Goal: Use online tool/utility

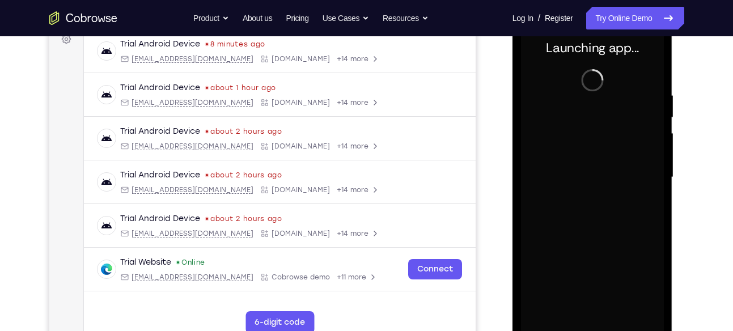
scroll to position [178, 0]
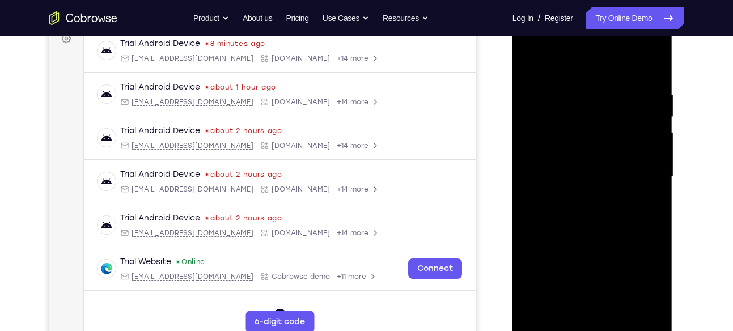
click at [590, 321] on div at bounding box center [592, 176] width 143 height 317
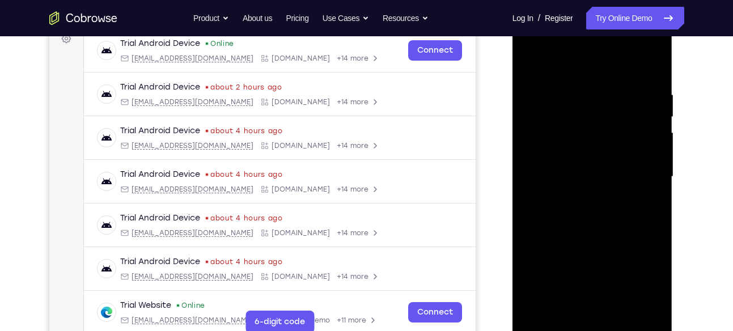
click at [595, 325] on div at bounding box center [592, 176] width 143 height 317
click at [641, 275] on div at bounding box center [592, 176] width 143 height 317
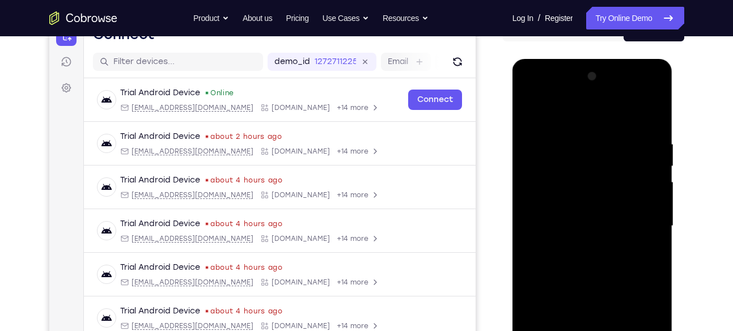
scroll to position [128, 0]
click at [565, 116] on div at bounding box center [592, 226] width 143 height 317
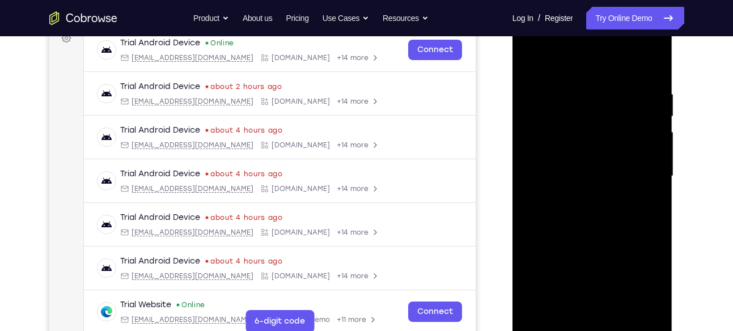
scroll to position [185, 0]
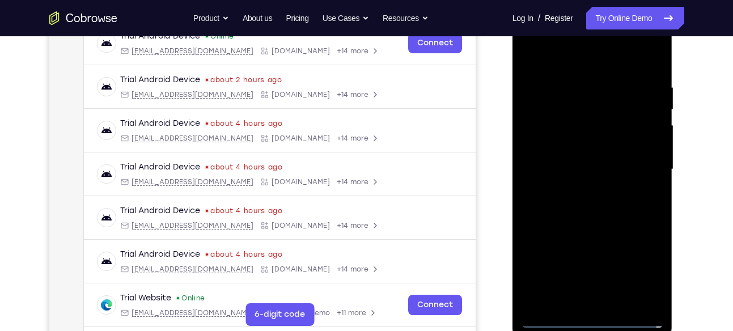
click at [638, 159] on div at bounding box center [592, 169] width 143 height 317
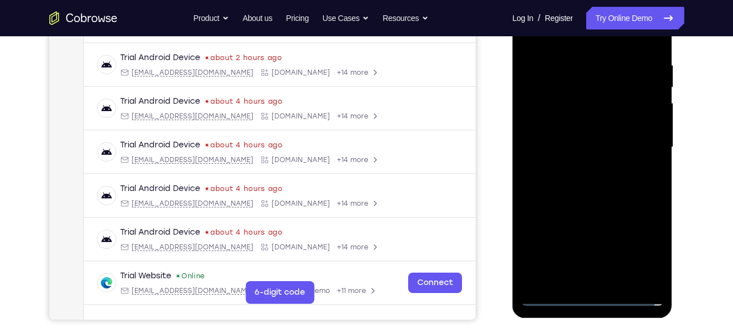
scroll to position [208, 0]
click at [604, 278] on div at bounding box center [592, 146] width 143 height 317
click at [608, 279] on div at bounding box center [592, 146] width 143 height 317
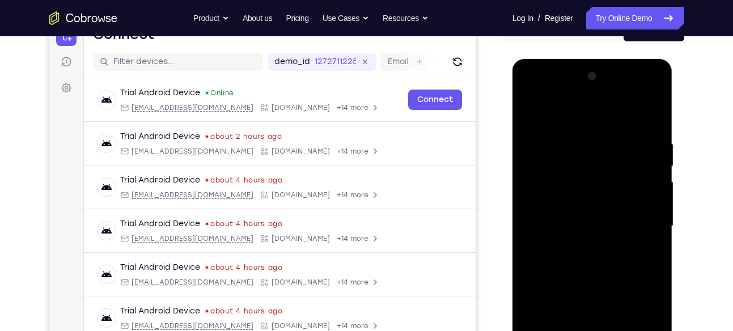
scroll to position [128, 0]
click at [527, 112] on div at bounding box center [592, 226] width 143 height 317
click at [582, 215] on div at bounding box center [592, 226] width 143 height 317
click at [590, 197] on div at bounding box center [592, 226] width 143 height 317
click at [599, 230] on div at bounding box center [592, 226] width 143 height 317
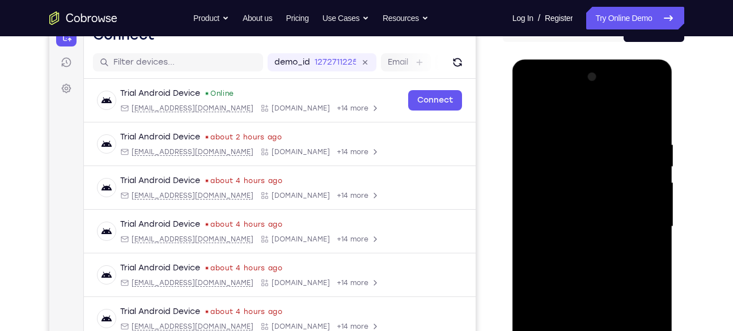
click at [591, 262] on div at bounding box center [592, 226] width 143 height 317
click at [594, 257] on div at bounding box center [592, 226] width 143 height 317
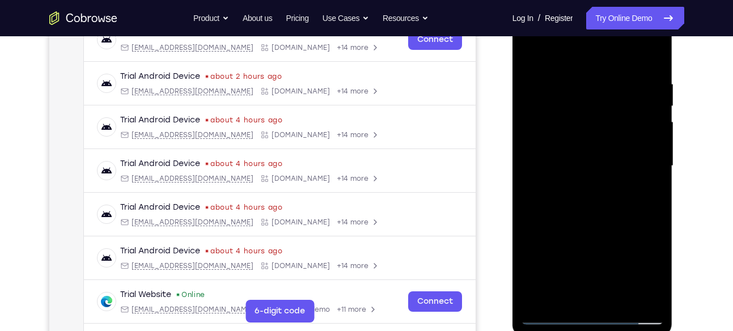
scroll to position [190, 0]
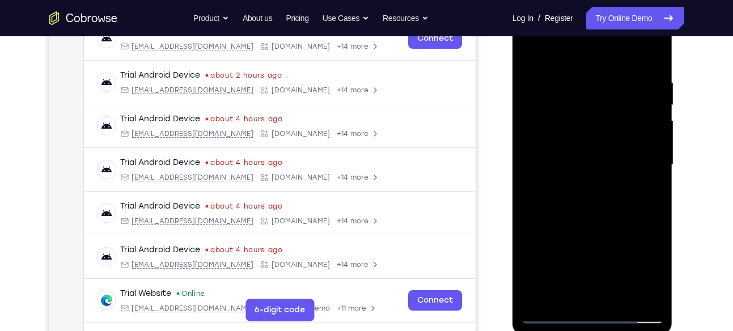
click at [653, 73] on div at bounding box center [592, 164] width 143 height 317
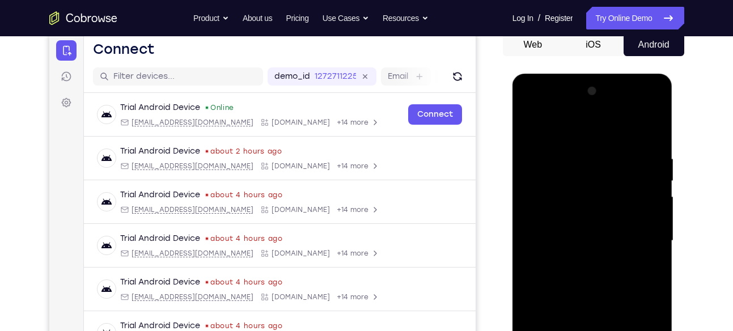
scroll to position [113, 0]
click at [574, 154] on div at bounding box center [592, 241] width 143 height 317
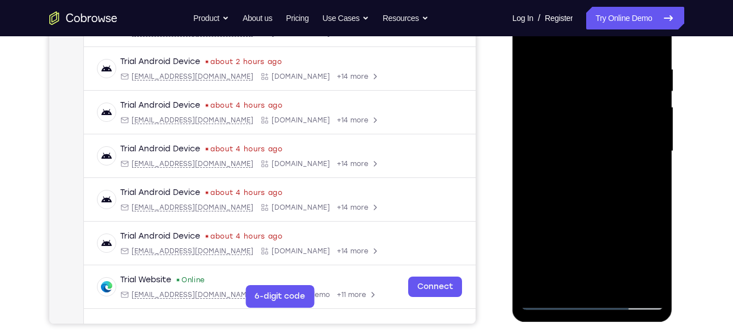
scroll to position [206, 0]
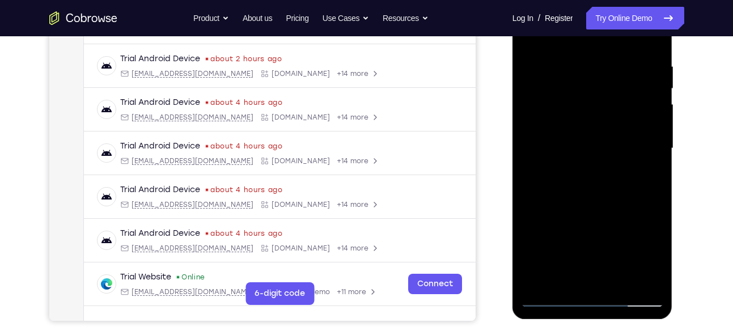
click at [570, 278] on div at bounding box center [592, 148] width 143 height 317
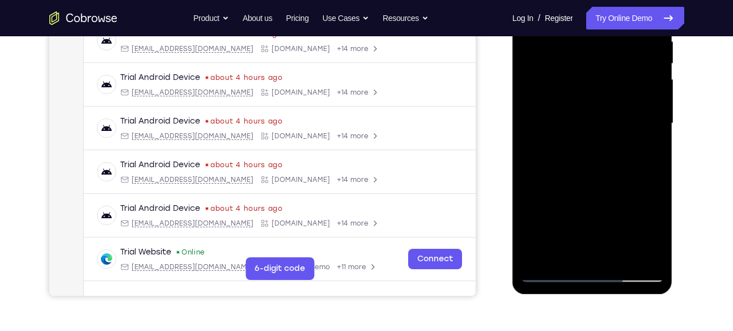
scroll to position [231, 0]
click at [551, 275] on div at bounding box center [592, 123] width 143 height 317
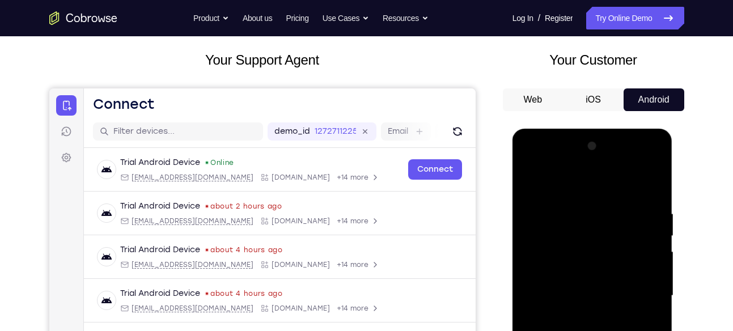
scroll to position [55, 0]
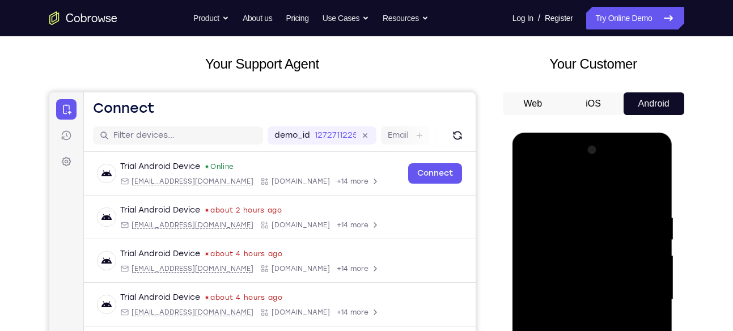
click at [653, 189] on div at bounding box center [592, 299] width 143 height 317
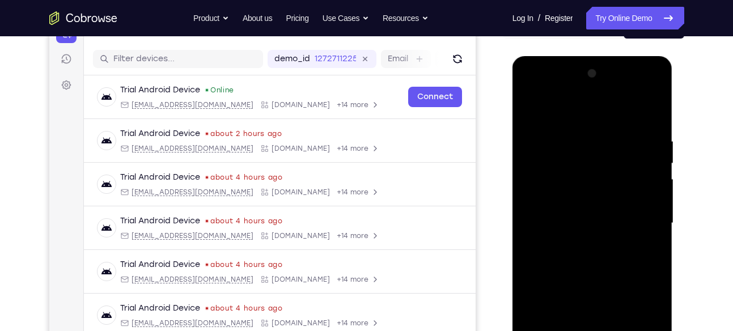
scroll to position [130, 0]
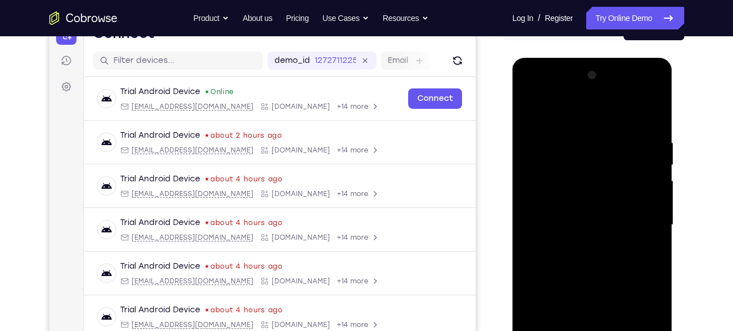
click at [654, 110] on div at bounding box center [592, 224] width 143 height 317
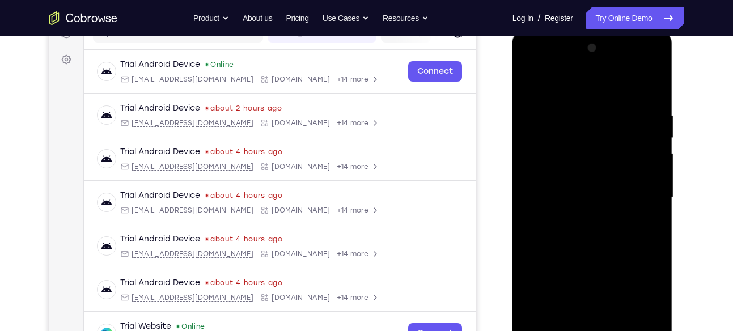
scroll to position [158, 0]
drag, startPoint x: 621, startPoint y: 248, endPoint x: 615, endPoint y: 259, distance: 12.4
click at [615, 259] on div at bounding box center [592, 197] width 143 height 317
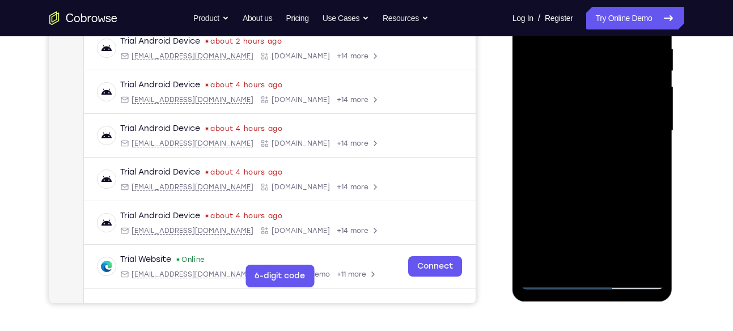
scroll to position [224, 0]
click at [616, 260] on div at bounding box center [592, 130] width 143 height 317
click at [599, 191] on div at bounding box center [592, 130] width 143 height 317
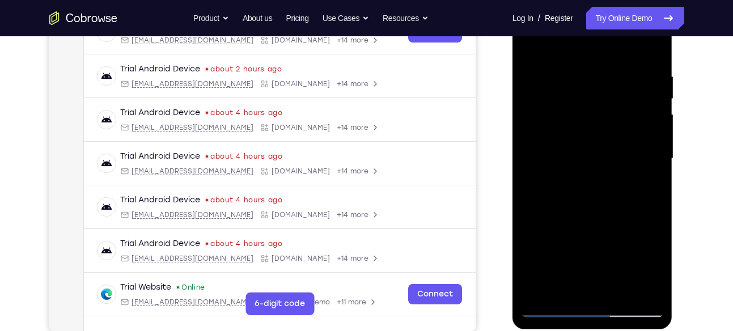
scroll to position [193, 0]
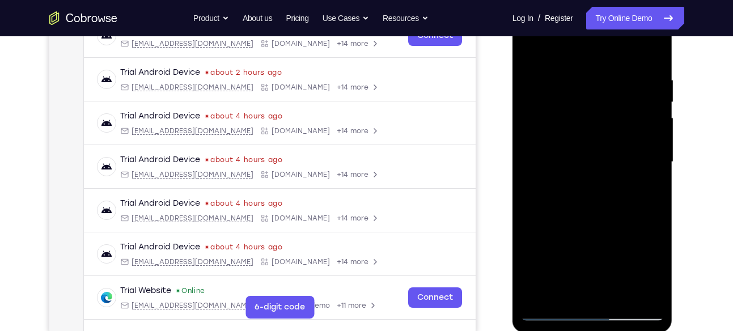
click at [599, 158] on div at bounding box center [592, 161] width 143 height 317
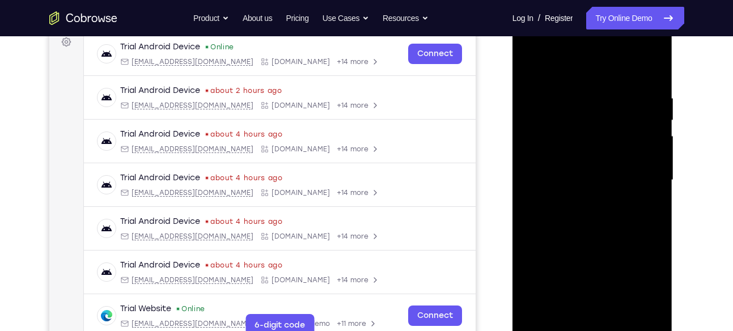
scroll to position [176, 0]
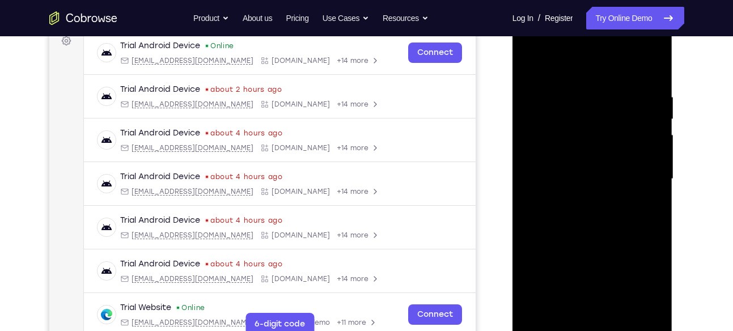
click at [652, 285] on div at bounding box center [592, 178] width 143 height 317
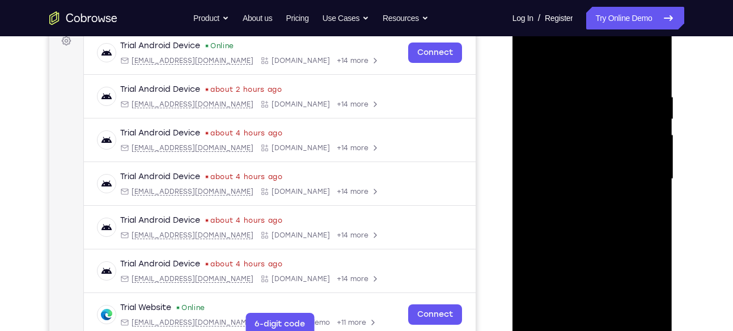
click at [649, 205] on div at bounding box center [592, 178] width 143 height 317
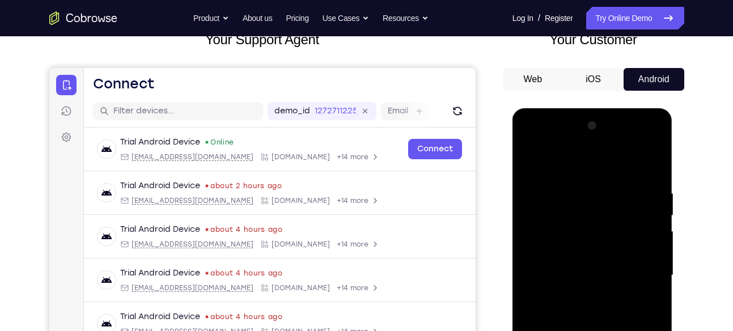
scroll to position [79, 0]
click at [531, 164] on div at bounding box center [592, 275] width 143 height 317
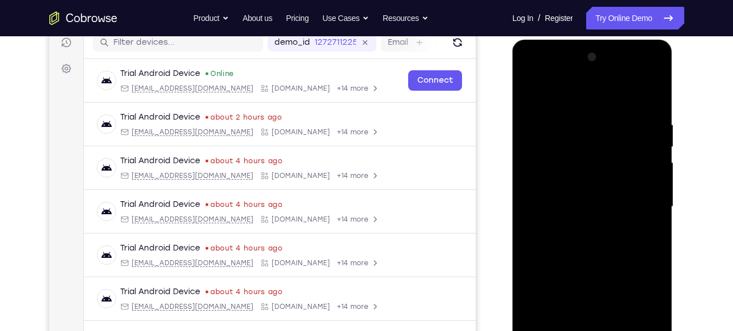
scroll to position [149, 0]
drag, startPoint x: 612, startPoint y: 259, endPoint x: 606, endPoint y: 171, distance: 88.6
click at [606, 171] on div at bounding box center [592, 206] width 143 height 317
drag, startPoint x: 624, startPoint y: 307, endPoint x: 617, endPoint y: 247, distance: 60.5
click at [617, 247] on div at bounding box center [592, 206] width 143 height 317
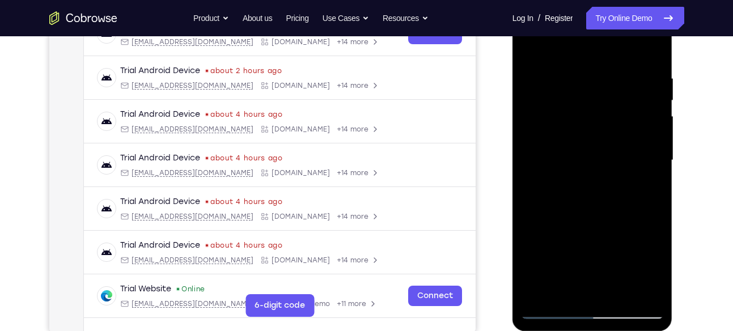
scroll to position [194, 0]
click at [550, 312] on div at bounding box center [592, 160] width 143 height 317
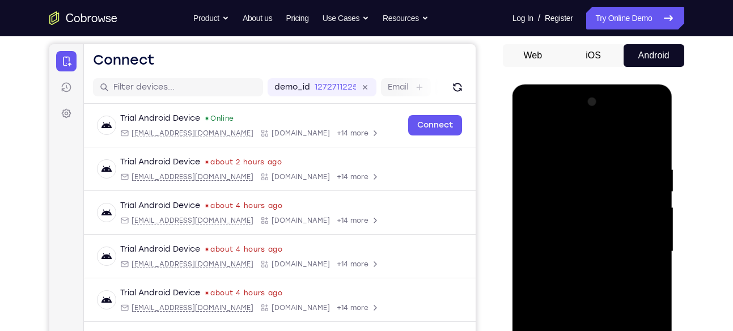
scroll to position [95, 0]
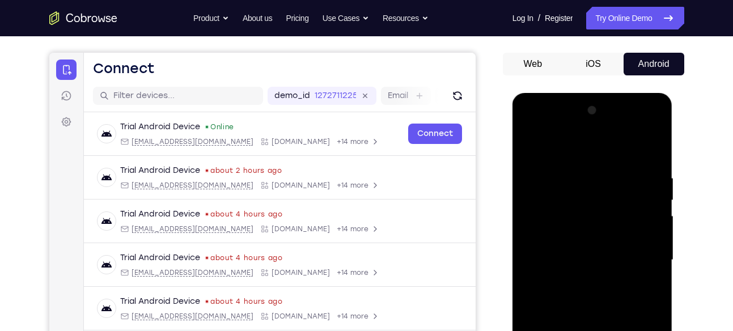
click at [530, 145] on div at bounding box center [592, 259] width 143 height 317
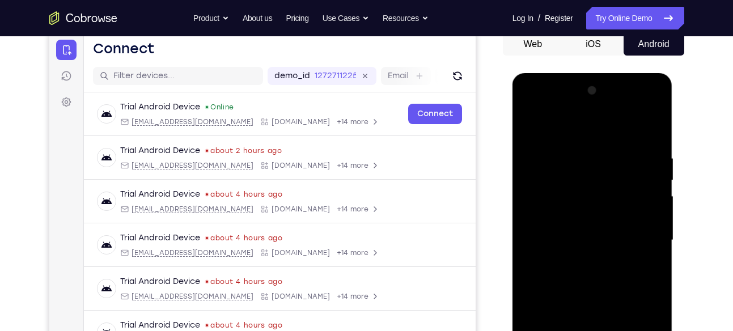
scroll to position [113, 0]
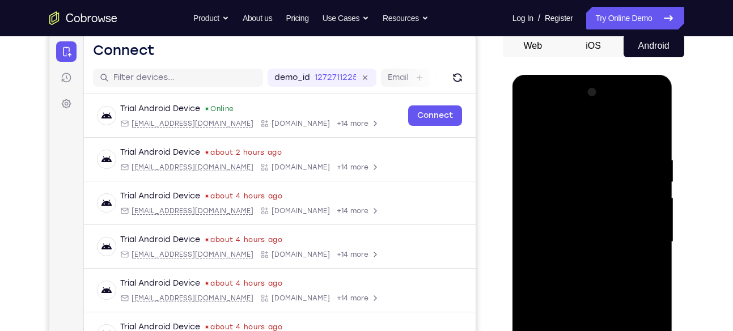
click at [612, 158] on div at bounding box center [592, 241] width 143 height 317
click at [642, 206] on div at bounding box center [592, 241] width 143 height 317
click at [650, 132] on div at bounding box center [592, 241] width 143 height 317
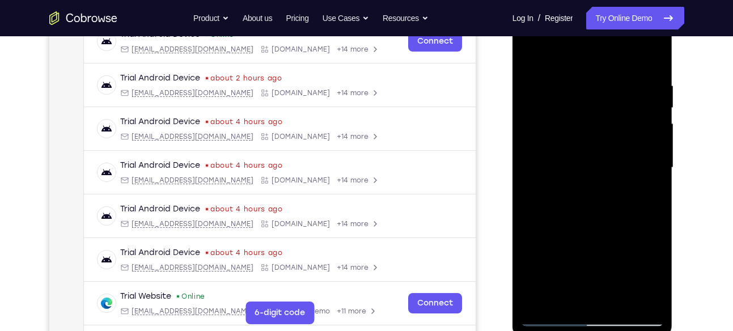
scroll to position [196, 0]
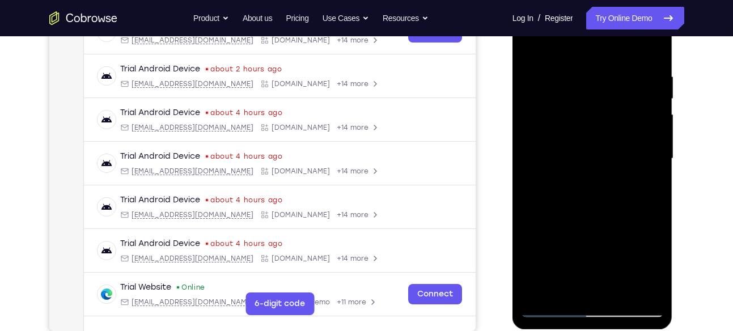
click at [621, 289] on div at bounding box center [592, 158] width 143 height 317
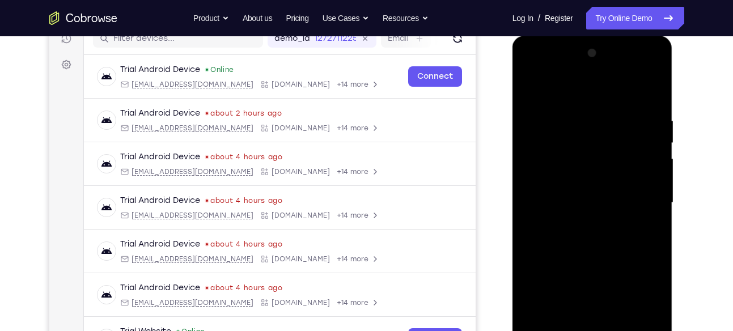
scroll to position [145, 0]
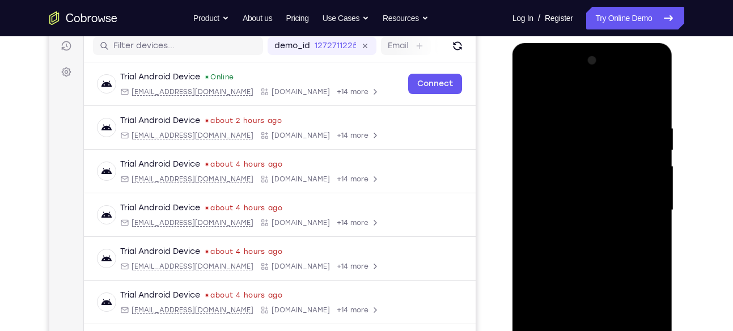
click at [609, 152] on div at bounding box center [592, 210] width 143 height 317
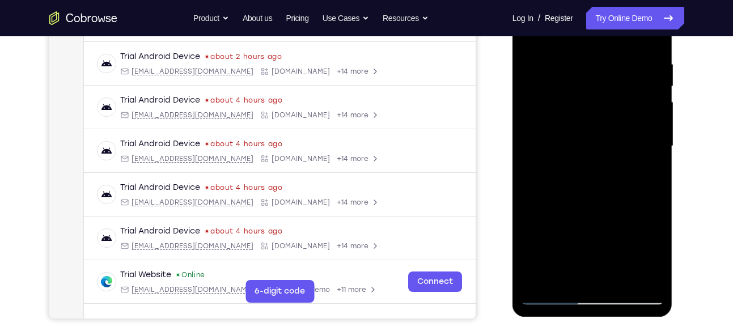
scroll to position [213, 0]
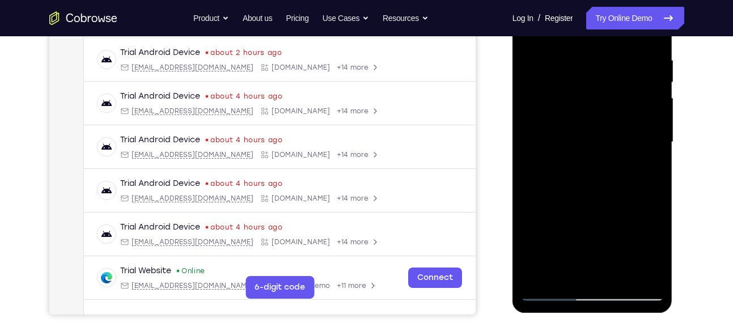
click at [612, 266] on div at bounding box center [592, 142] width 143 height 317
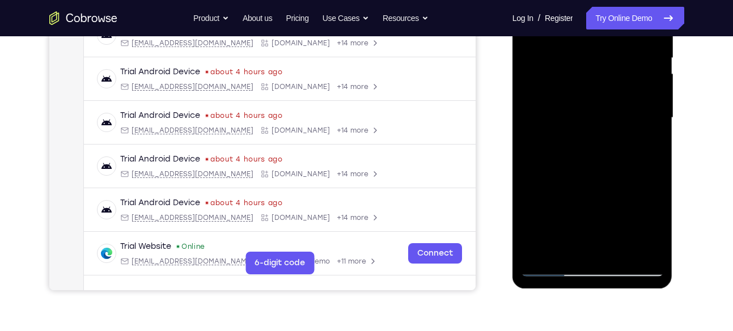
scroll to position [247, 0]
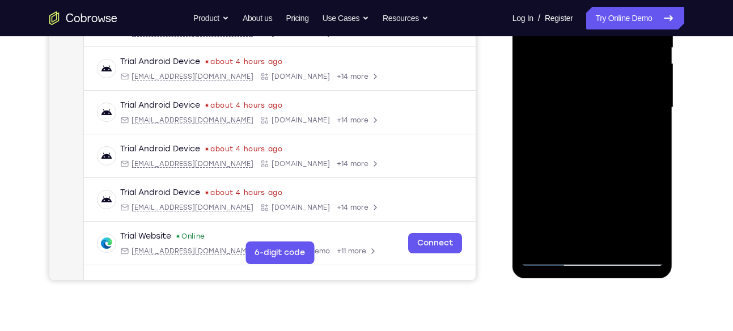
click at [552, 256] on div at bounding box center [592, 107] width 143 height 317
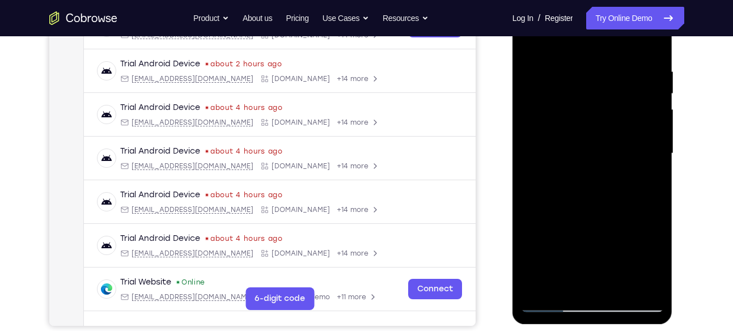
scroll to position [198, 0]
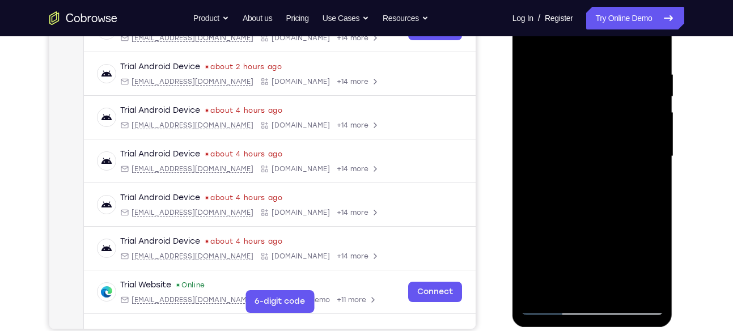
click at [610, 185] on div at bounding box center [592, 156] width 143 height 317
click at [587, 178] on div at bounding box center [592, 156] width 143 height 317
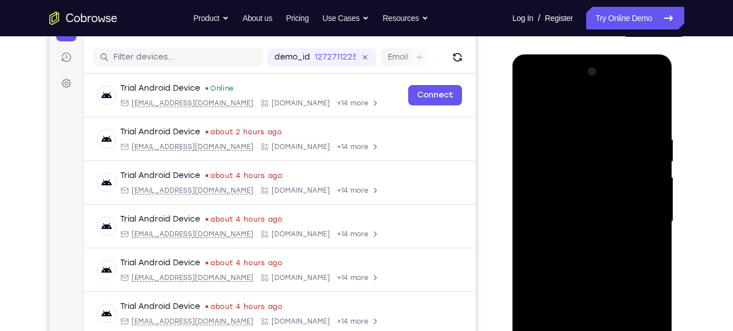
scroll to position [115, 0]
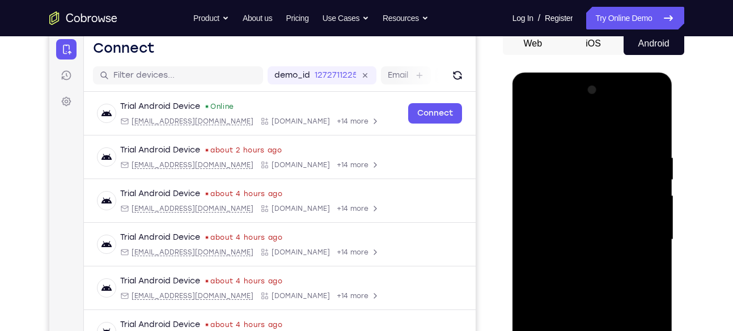
click at [531, 128] on div at bounding box center [592, 239] width 143 height 317
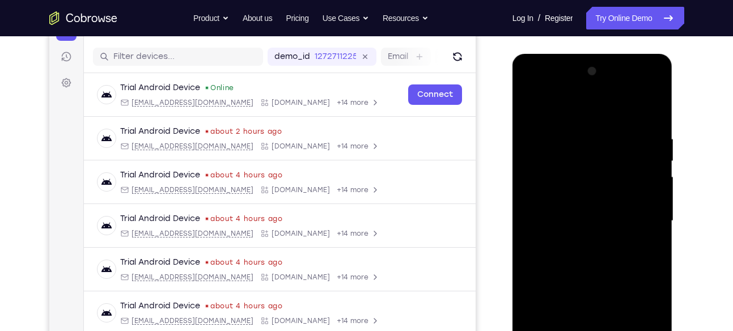
scroll to position [133, 0]
click at [641, 139] on div at bounding box center [592, 221] width 143 height 317
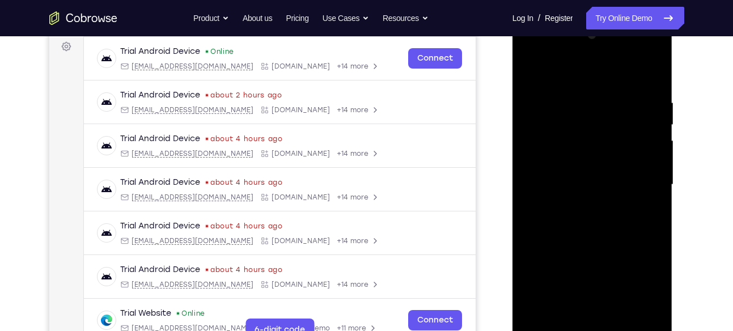
scroll to position [173, 0]
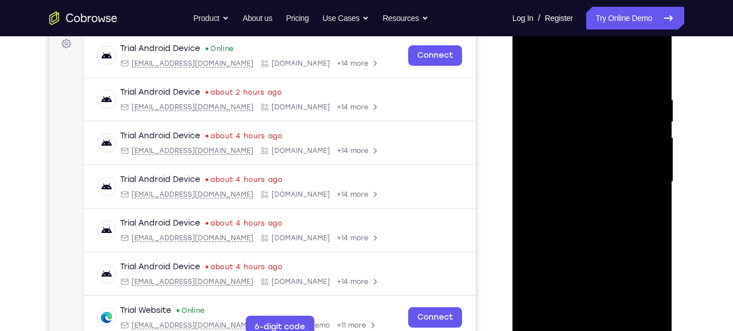
click at [639, 313] on div at bounding box center [592, 181] width 143 height 317
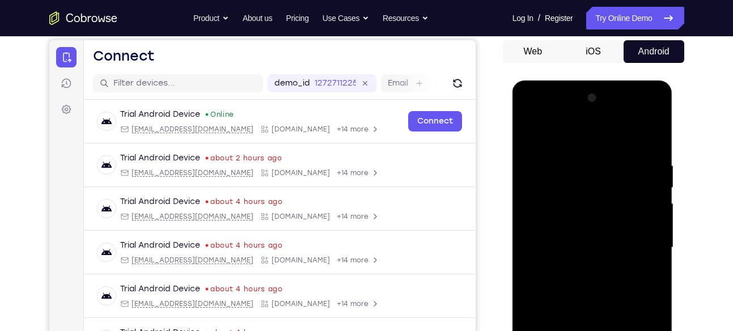
scroll to position [103, 0]
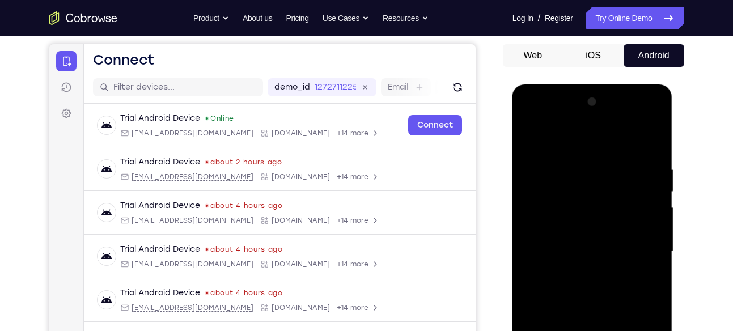
click at [647, 141] on div at bounding box center [592, 251] width 143 height 317
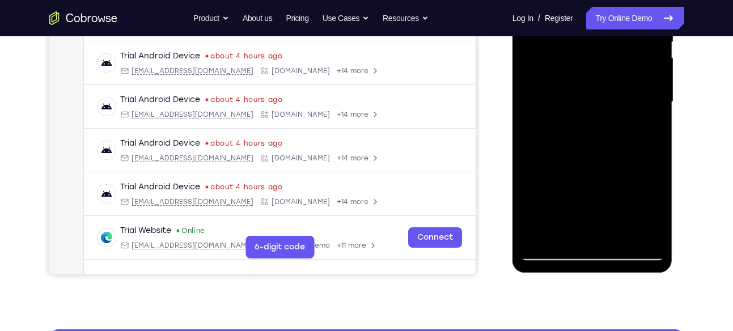
scroll to position [255, 0]
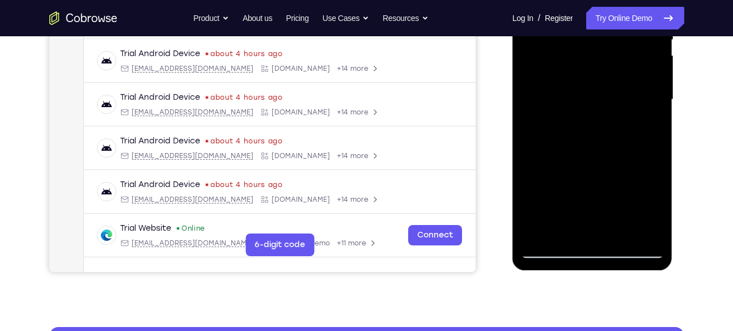
click at [621, 236] on div at bounding box center [592, 99] width 143 height 317
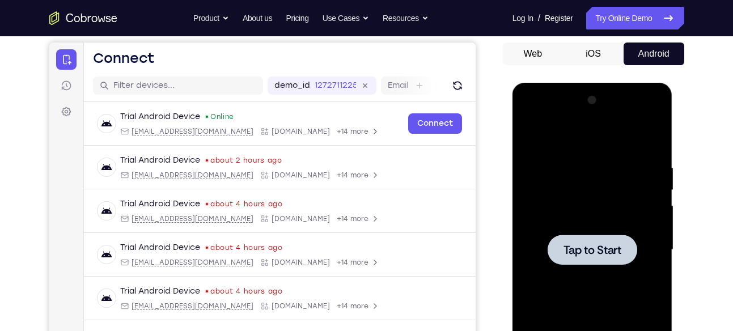
scroll to position [104, 0]
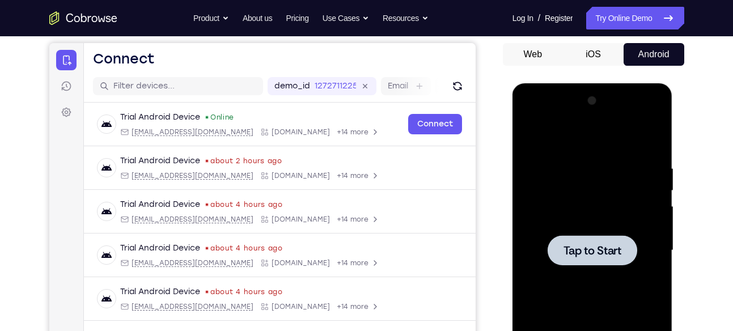
click at [604, 262] on div at bounding box center [593, 250] width 90 height 30
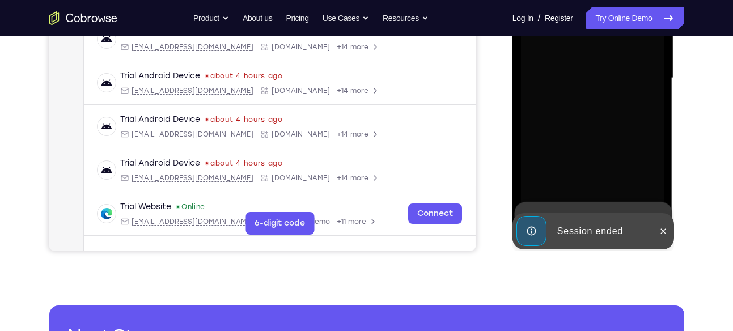
scroll to position [277, 0]
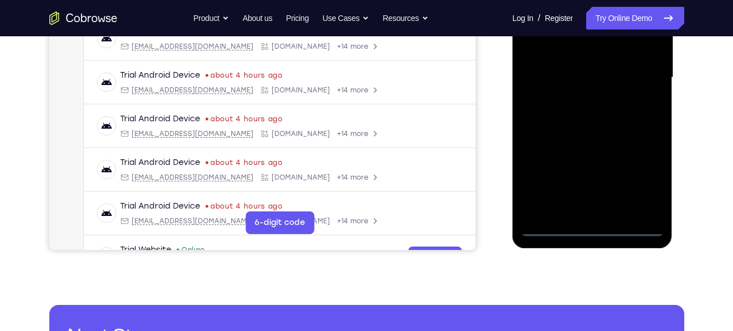
click at [591, 226] on div at bounding box center [592, 77] width 143 height 317
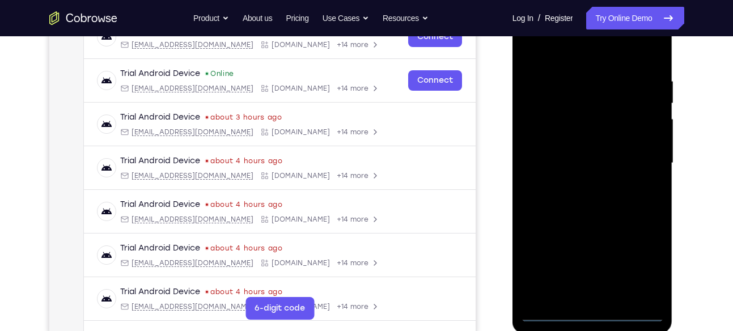
scroll to position [191, 0]
click at [646, 267] on div at bounding box center [592, 163] width 143 height 317
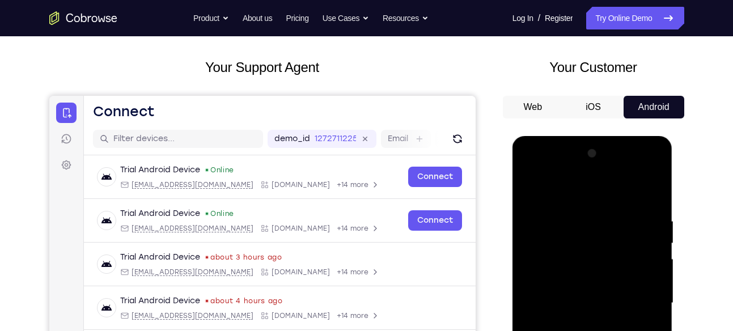
scroll to position [51, 0]
click at [562, 198] on div at bounding box center [592, 303] width 143 height 317
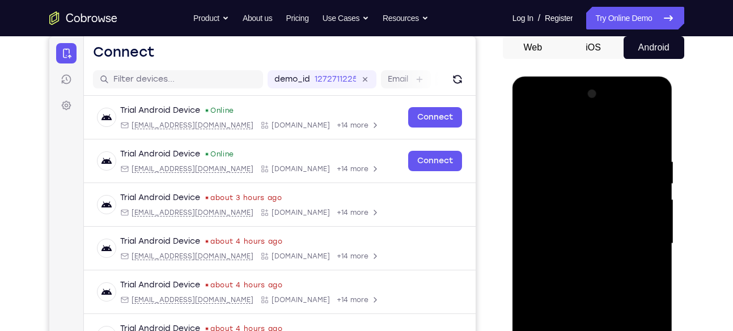
scroll to position [113, 0]
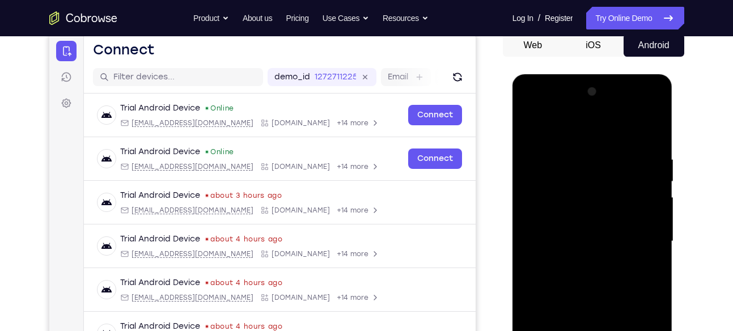
click at [639, 232] on div at bounding box center [592, 241] width 143 height 317
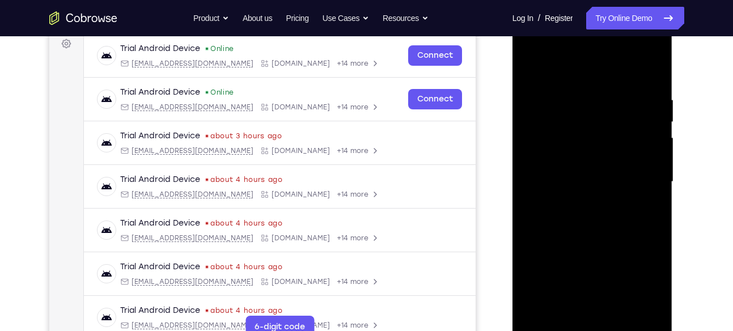
scroll to position [175, 0]
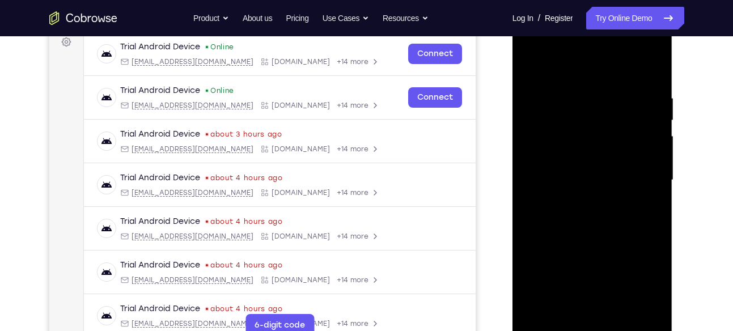
click at [581, 200] on div at bounding box center [592, 180] width 143 height 317
click at [592, 163] on div at bounding box center [592, 180] width 143 height 317
click at [591, 157] on div at bounding box center [592, 180] width 143 height 317
click at [579, 177] on div at bounding box center [592, 180] width 143 height 317
click at [596, 214] on div at bounding box center [592, 180] width 143 height 317
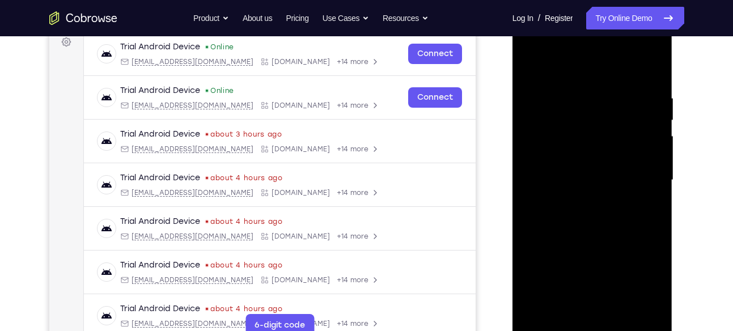
scroll to position [157, 0]
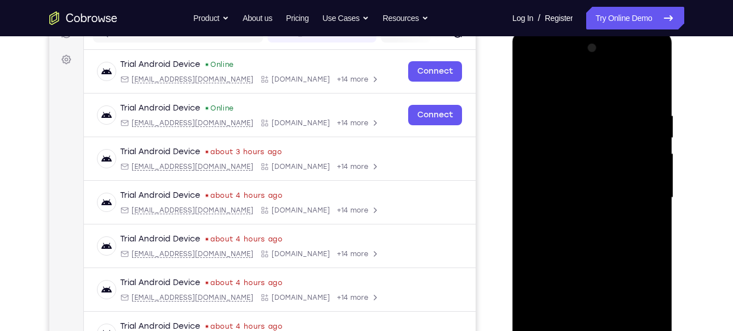
click at [608, 232] on div at bounding box center [592, 197] width 143 height 317
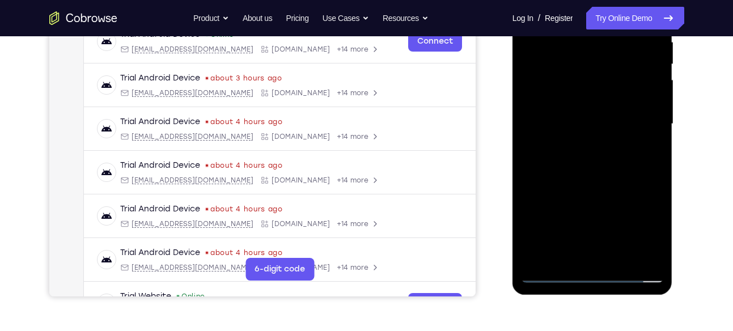
scroll to position [251, 0]
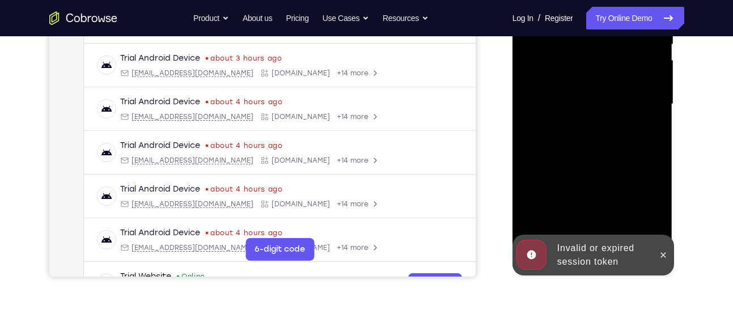
click at [583, 139] on div at bounding box center [592, 104] width 143 height 317
click at [589, 106] on span "Tap to Start" at bounding box center [592, 104] width 58 height 11
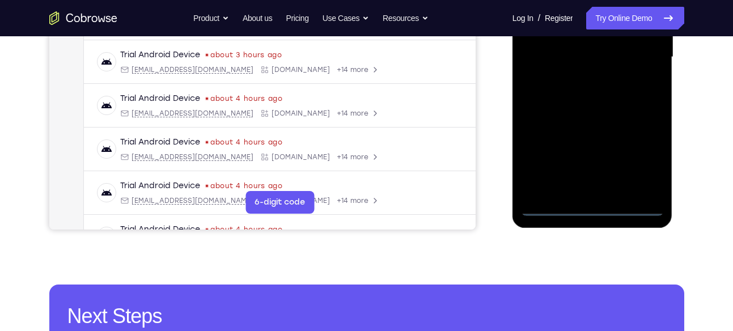
scroll to position [303, 0]
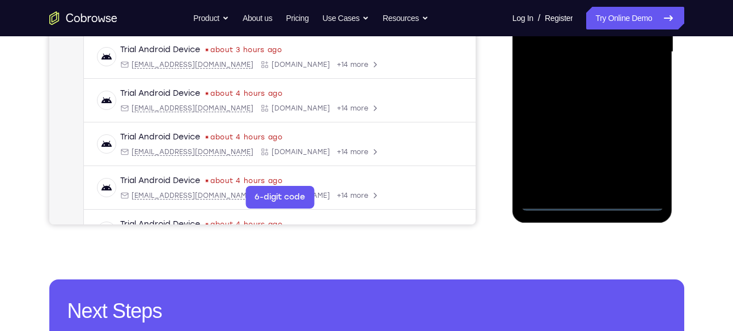
click at [595, 201] on div at bounding box center [592, 51] width 143 height 317
click at [638, 160] on div at bounding box center [592, 51] width 143 height 317
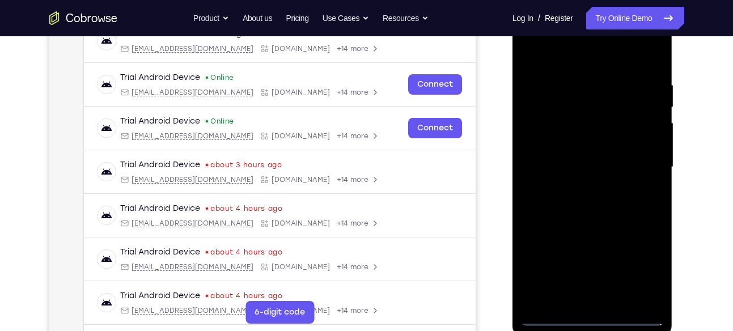
scroll to position [187, 0]
click at [555, 52] on div at bounding box center [592, 167] width 143 height 317
click at [640, 160] on div at bounding box center [592, 167] width 143 height 317
click at [578, 188] on div at bounding box center [592, 167] width 143 height 317
click at [565, 154] on div at bounding box center [592, 167] width 143 height 317
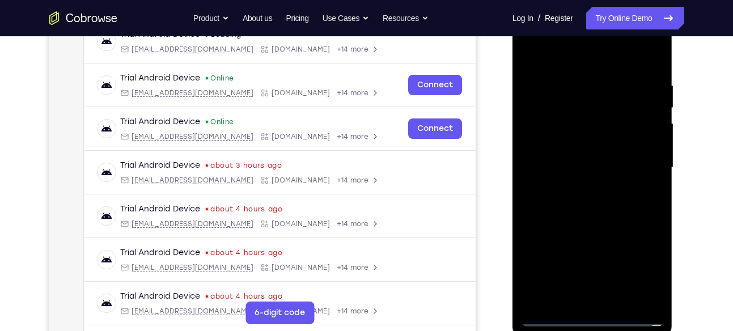
click at [569, 145] on div at bounding box center [592, 167] width 143 height 317
click at [575, 163] on div at bounding box center [592, 167] width 143 height 317
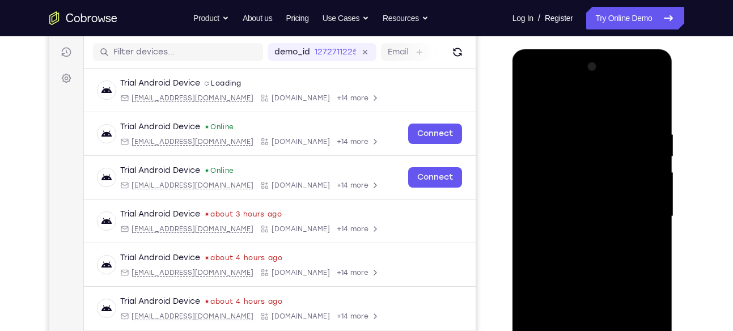
scroll to position [137, 0]
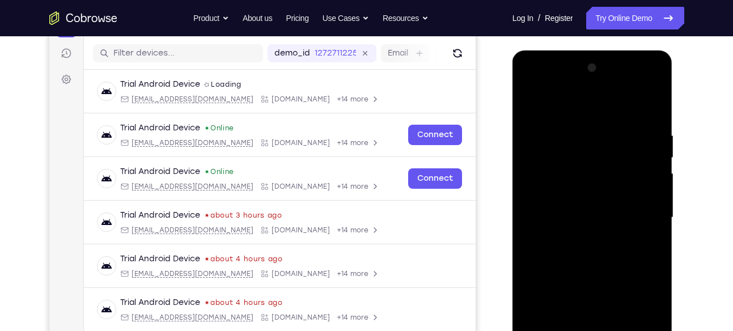
click at [593, 254] on div at bounding box center [592, 217] width 143 height 317
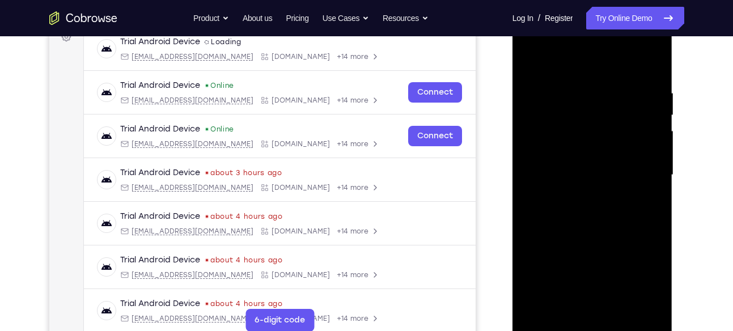
scroll to position [181, 0]
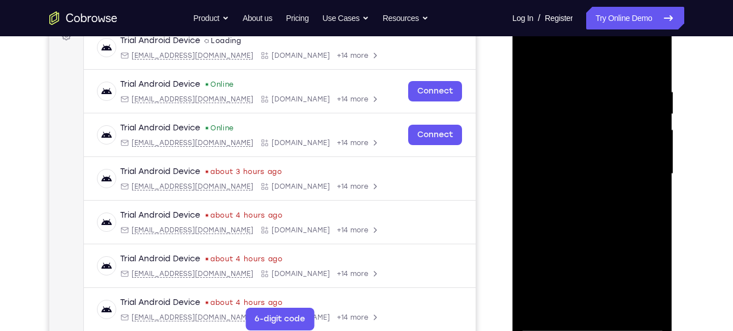
click at [654, 69] on div at bounding box center [592, 173] width 143 height 317
click at [578, 87] on div at bounding box center [592, 173] width 143 height 317
click at [639, 306] on div at bounding box center [592, 173] width 143 height 317
click at [651, 304] on div at bounding box center [592, 173] width 143 height 317
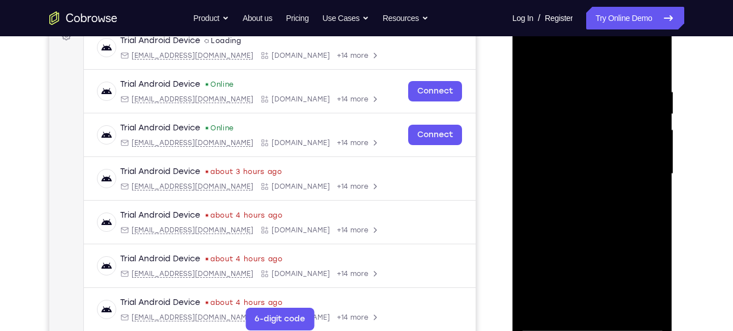
click at [651, 68] on div at bounding box center [592, 173] width 143 height 317
click at [616, 307] on div at bounding box center [592, 173] width 143 height 317
click at [599, 235] on div at bounding box center [592, 173] width 143 height 317
click at [553, 171] on div at bounding box center [592, 173] width 143 height 317
click at [550, 63] on div at bounding box center [592, 173] width 143 height 317
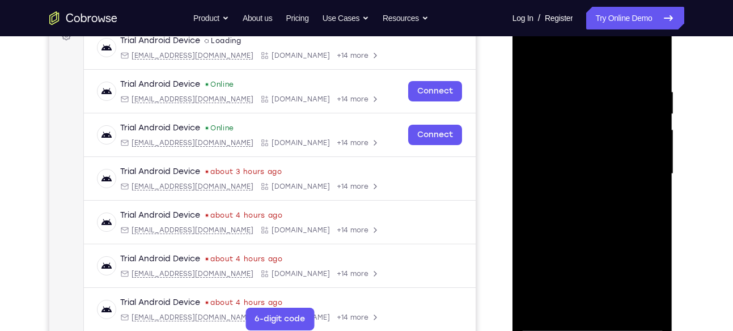
click at [568, 143] on div at bounding box center [592, 173] width 143 height 317
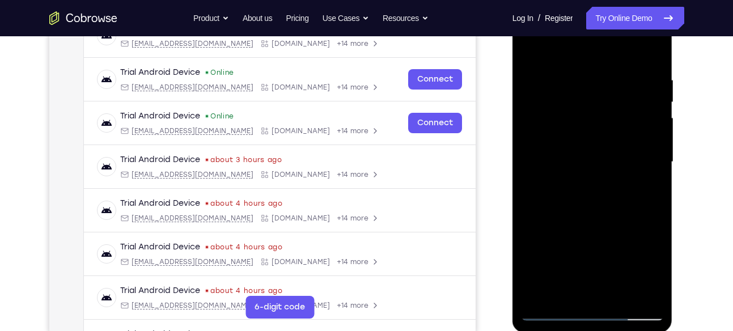
scroll to position [193, 0]
click at [539, 296] on div at bounding box center [592, 161] width 143 height 317
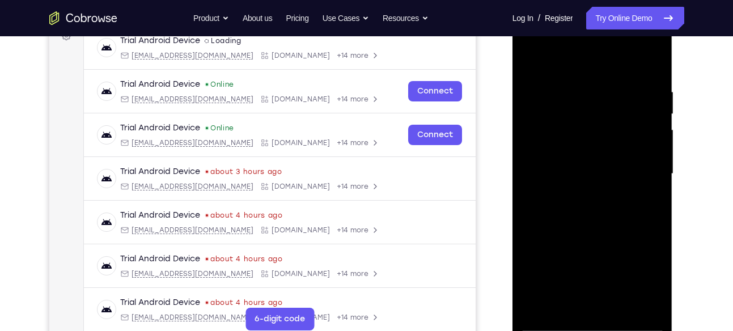
scroll to position [181, 0]
drag, startPoint x: 611, startPoint y: 251, endPoint x: 594, endPoint y: 112, distance: 140.5
click at [594, 112] on div at bounding box center [592, 173] width 143 height 317
drag, startPoint x: 609, startPoint y: 244, endPoint x: 599, endPoint y: 89, distance: 155.6
click at [599, 89] on div at bounding box center [592, 173] width 143 height 317
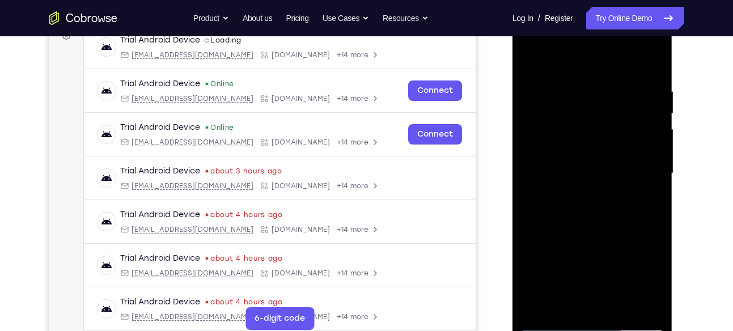
drag, startPoint x: 591, startPoint y: 250, endPoint x: 595, endPoint y: 83, distance: 166.7
click at [595, 83] on div at bounding box center [592, 173] width 143 height 317
drag, startPoint x: 613, startPoint y: 223, endPoint x: 605, endPoint y: 83, distance: 140.2
click at [605, 83] on div at bounding box center [592, 173] width 143 height 317
drag, startPoint x: 626, startPoint y: 261, endPoint x: 615, endPoint y: 183, distance: 79.6
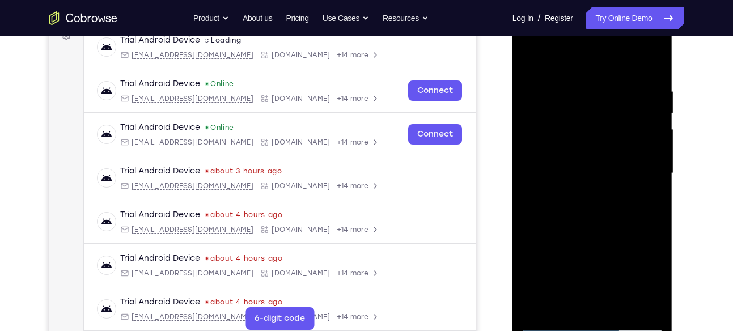
click at [615, 183] on div at bounding box center [592, 173] width 143 height 317
drag, startPoint x: 620, startPoint y: 223, endPoint x: 609, endPoint y: 103, distance: 120.2
click at [609, 103] on div at bounding box center [592, 173] width 143 height 317
drag, startPoint x: 619, startPoint y: 244, endPoint x: 600, endPoint y: 104, distance: 141.9
click at [600, 104] on div at bounding box center [592, 173] width 143 height 317
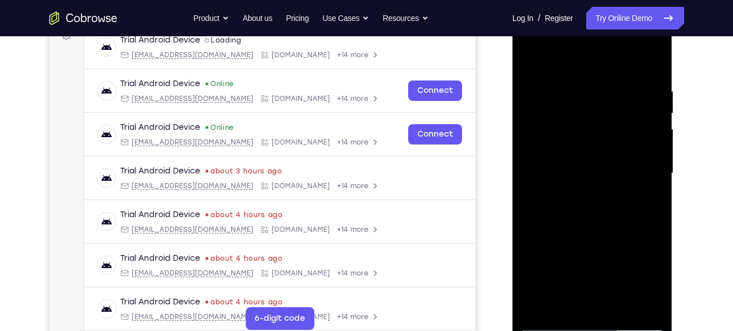
drag, startPoint x: 603, startPoint y: 236, endPoint x: 595, endPoint y: 44, distance: 191.8
click at [595, 44] on div at bounding box center [592, 173] width 143 height 317
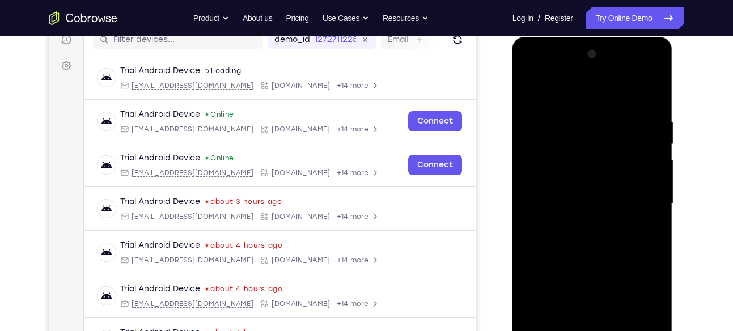
scroll to position [151, 0]
drag, startPoint x: 631, startPoint y: 287, endPoint x: 624, endPoint y: 215, distance: 71.8
click at [624, 215] on div at bounding box center [592, 203] width 143 height 317
drag, startPoint x: 626, startPoint y: 235, endPoint x: 612, endPoint y: 134, distance: 101.9
click at [612, 134] on div at bounding box center [592, 203] width 143 height 317
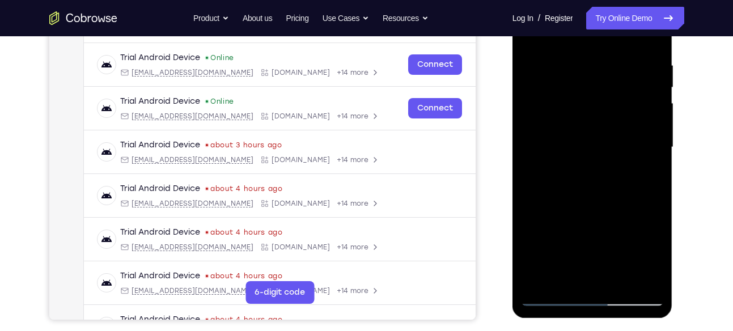
scroll to position [208, 0]
click at [622, 276] on div at bounding box center [592, 146] width 143 height 317
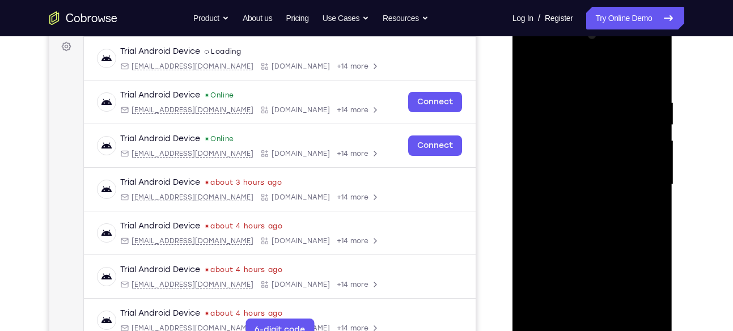
scroll to position [170, 0]
drag, startPoint x: 605, startPoint y: 258, endPoint x: 592, endPoint y: 253, distance: 13.5
click at [592, 253] on div at bounding box center [592, 185] width 143 height 317
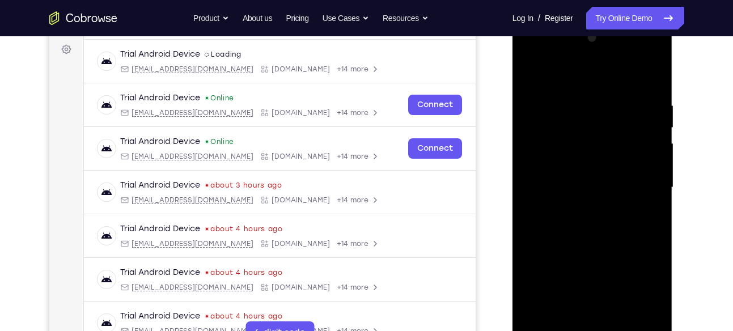
click at [529, 75] on div at bounding box center [592, 187] width 143 height 317
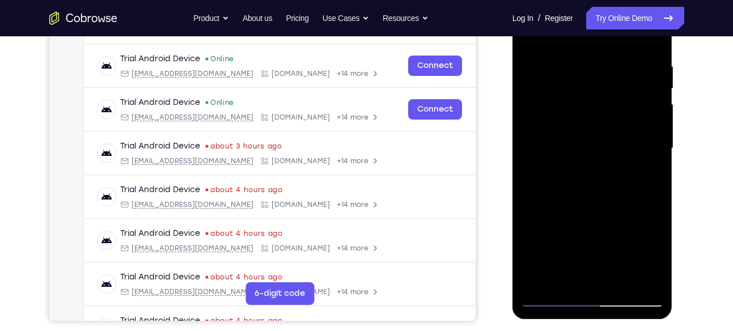
scroll to position [208, 0]
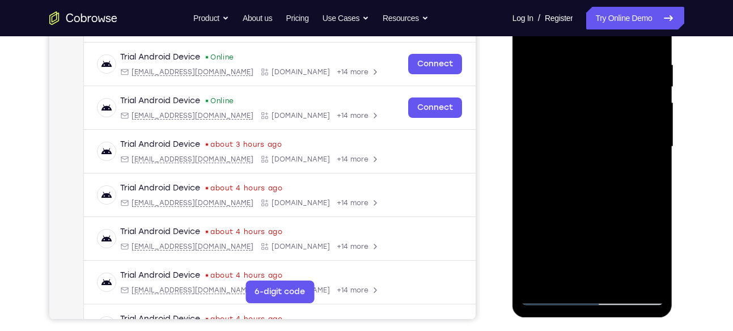
drag, startPoint x: 611, startPoint y: 223, endPoint x: 592, endPoint y: 124, distance: 101.0
click at [592, 124] on div at bounding box center [592, 146] width 143 height 317
drag, startPoint x: 608, startPoint y: 258, endPoint x: 596, endPoint y: 149, distance: 110.1
click at [596, 149] on div at bounding box center [592, 146] width 143 height 317
drag, startPoint x: 603, startPoint y: 259, endPoint x: 603, endPoint y: 217, distance: 42.0
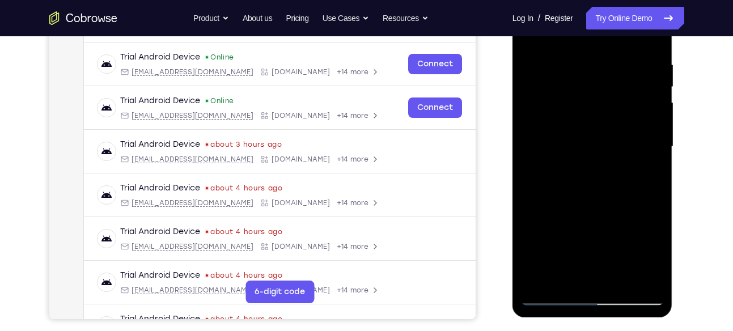
click at [603, 217] on div at bounding box center [592, 146] width 143 height 317
drag, startPoint x: 582, startPoint y: 266, endPoint x: 578, endPoint y: 183, distance: 83.4
click at [578, 183] on div at bounding box center [592, 146] width 143 height 317
click at [568, 188] on div at bounding box center [592, 146] width 143 height 317
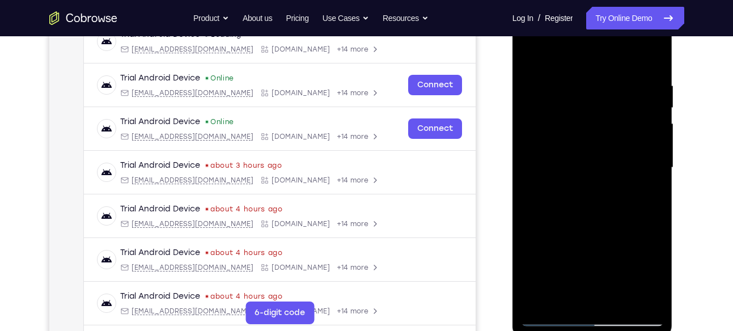
scroll to position [184, 0]
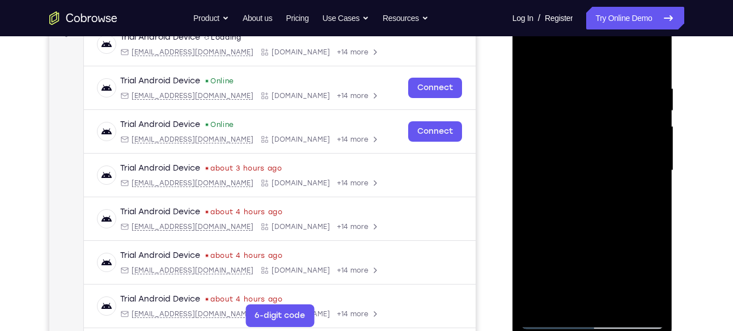
click at [531, 62] on div at bounding box center [592, 170] width 143 height 317
drag, startPoint x: 606, startPoint y: 244, endPoint x: 598, endPoint y: 151, distance: 93.3
click at [598, 151] on div at bounding box center [592, 170] width 143 height 317
drag, startPoint x: 608, startPoint y: 256, endPoint x: 605, endPoint y: 181, distance: 74.9
click at [605, 181] on div at bounding box center [592, 170] width 143 height 317
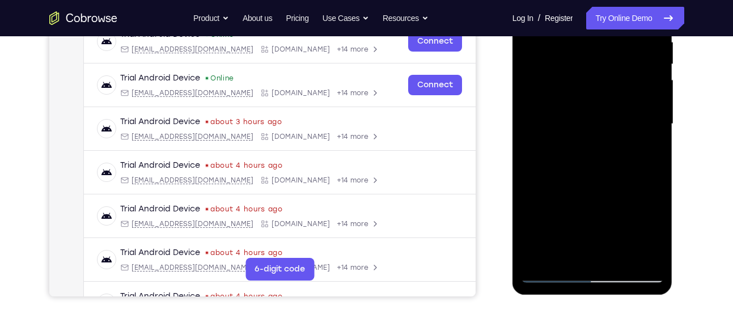
scroll to position [232, 0]
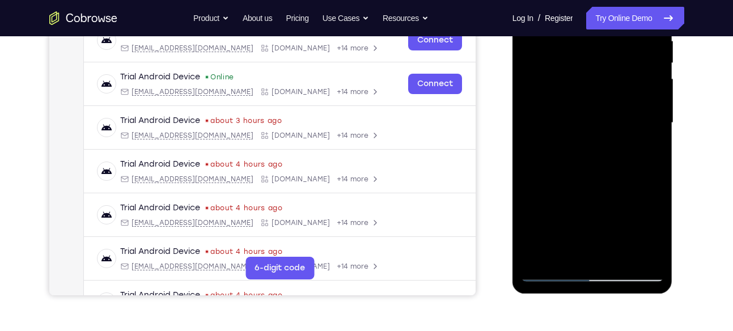
drag, startPoint x: 567, startPoint y: 252, endPoint x: 565, endPoint y: 165, distance: 86.8
click at [565, 165] on div at bounding box center [592, 122] width 143 height 317
click at [535, 198] on div at bounding box center [592, 122] width 143 height 317
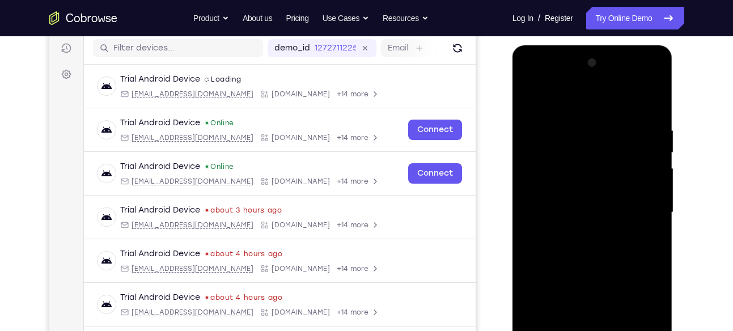
scroll to position [141, 0]
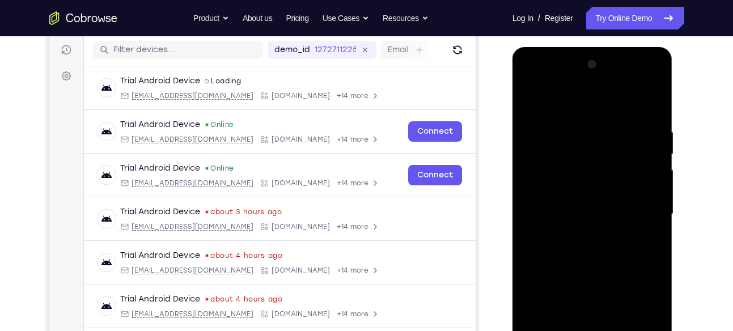
click at [549, 101] on div at bounding box center [592, 214] width 143 height 317
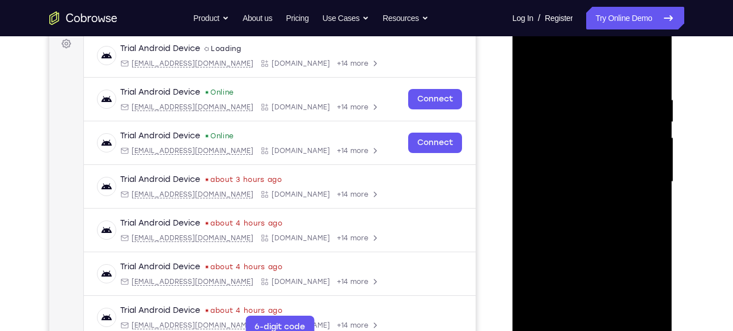
click at [546, 247] on div at bounding box center [592, 181] width 143 height 317
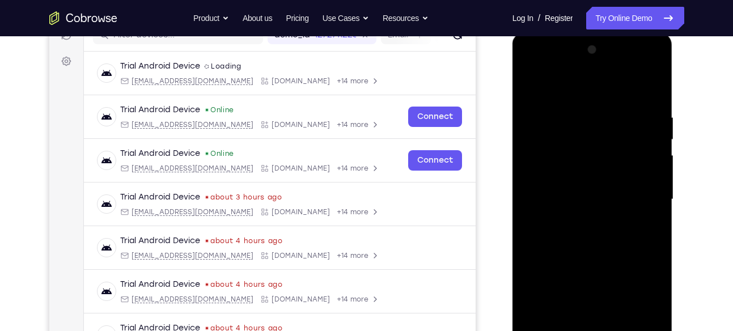
click at [657, 163] on div at bounding box center [592, 199] width 143 height 317
click at [526, 83] on div at bounding box center [592, 199] width 143 height 317
click at [530, 83] on div at bounding box center [592, 199] width 143 height 317
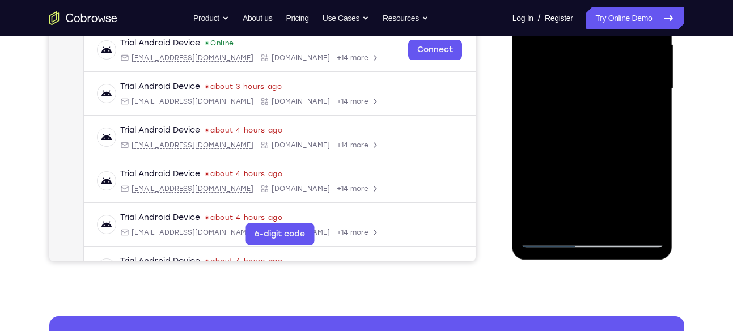
scroll to position [269, 0]
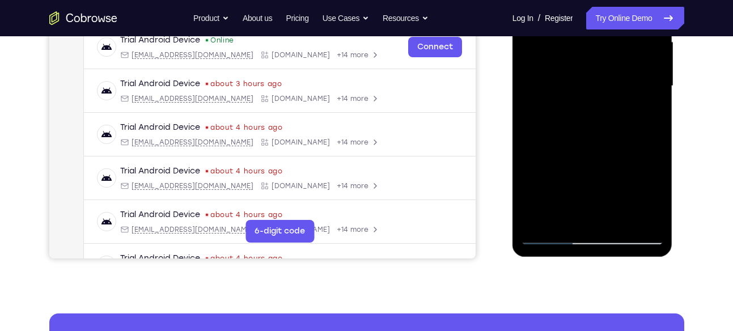
click at [646, 111] on div at bounding box center [592, 85] width 143 height 317
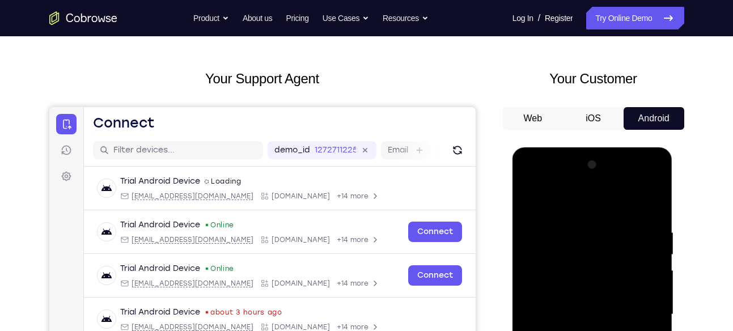
scroll to position [37, 0]
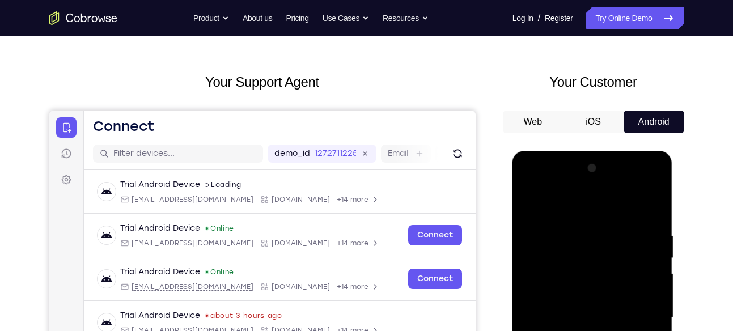
click at [531, 204] on div at bounding box center [592, 317] width 143 height 317
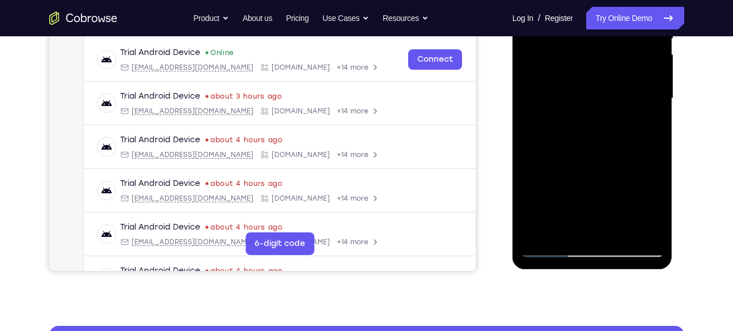
scroll to position [257, 0]
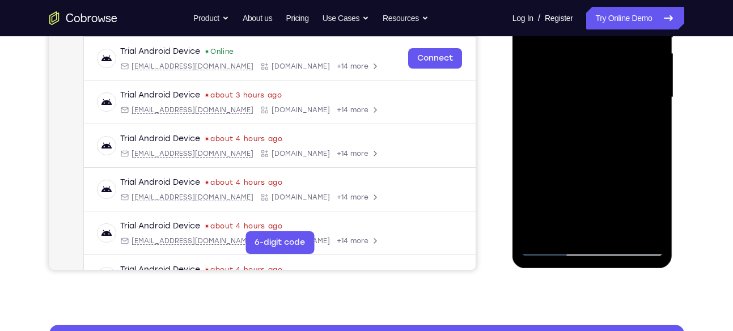
drag, startPoint x: 579, startPoint y: 194, endPoint x: 577, endPoint y: 87, distance: 107.2
click at [577, 87] on div at bounding box center [592, 97] width 143 height 317
drag, startPoint x: 592, startPoint y: 212, endPoint x: 588, endPoint y: 91, distance: 121.4
click at [588, 91] on div at bounding box center [592, 97] width 143 height 317
drag, startPoint x: 588, startPoint y: 219, endPoint x: 600, endPoint y: 125, distance: 94.9
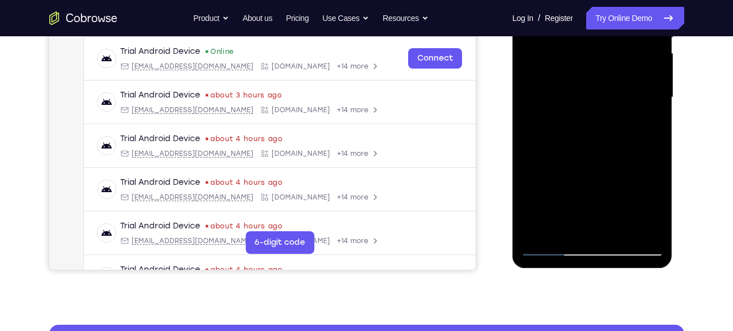
click at [600, 125] on div at bounding box center [592, 97] width 143 height 317
click at [550, 248] on div at bounding box center [592, 97] width 143 height 317
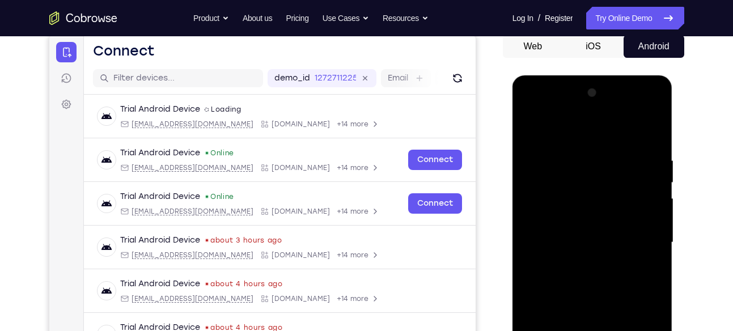
scroll to position [107, 0]
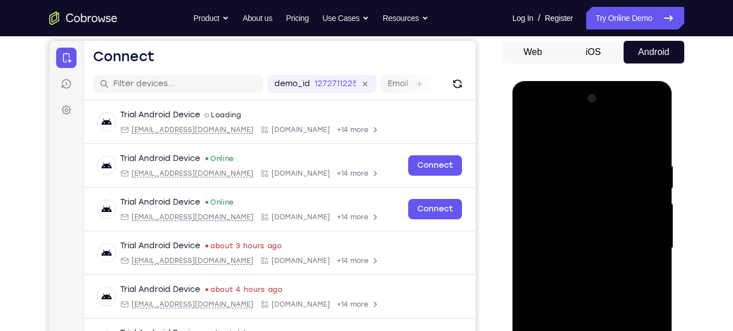
click at [528, 130] on div at bounding box center [592, 248] width 143 height 317
click at [532, 134] on div at bounding box center [592, 248] width 143 height 317
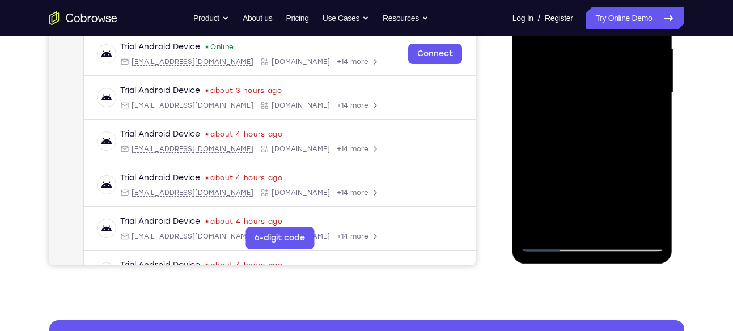
scroll to position [262, 0]
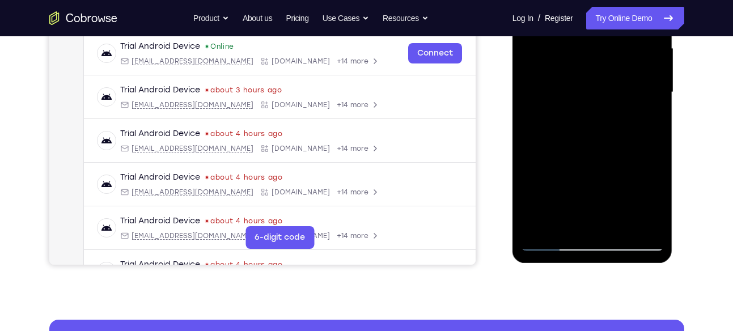
click at [539, 223] on div at bounding box center [592, 92] width 143 height 317
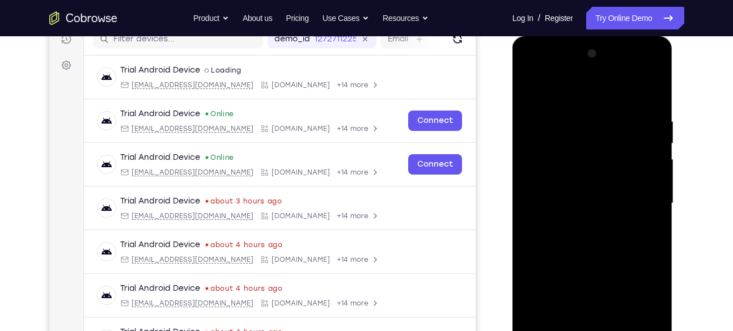
scroll to position [151, 0]
drag, startPoint x: 642, startPoint y: 113, endPoint x: 557, endPoint y: 115, distance: 85.1
click at [557, 115] on div at bounding box center [592, 203] width 143 height 317
drag, startPoint x: 621, startPoint y: 118, endPoint x: 561, endPoint y: 116, distance: 60.1
click at [561, 116] on div at bounding box center [592, 203] width 143 height 317
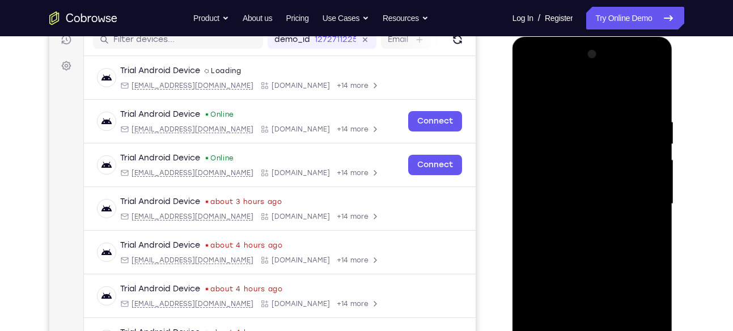
click at [615, 118] on div at bounding box center [592, 203] width 143 height 317
click at [651, 94] on div at bounding box center [592, 203] width 143 height 317
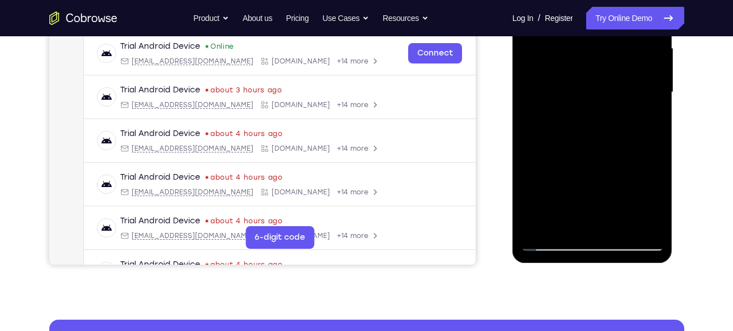
scroll to position [263, 0]
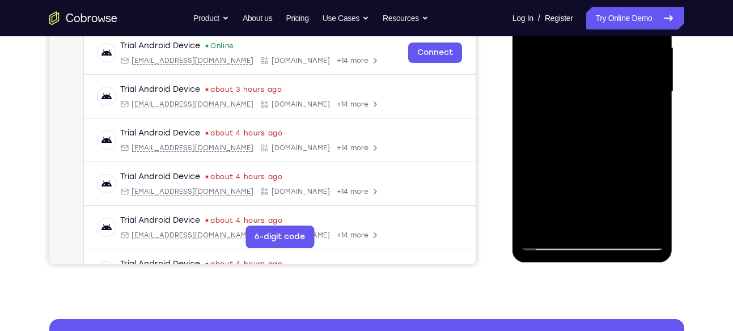
drag, startPoint x: 598, startPoint y: 176, endPoint x: 584, endPoint y: 87, distance: 90.5
click at [584, 87] on div at bounding box center [592, 91] width 143 height 317
click at [621, 221] on div at bounding box center [592, 91] width 143 height 317
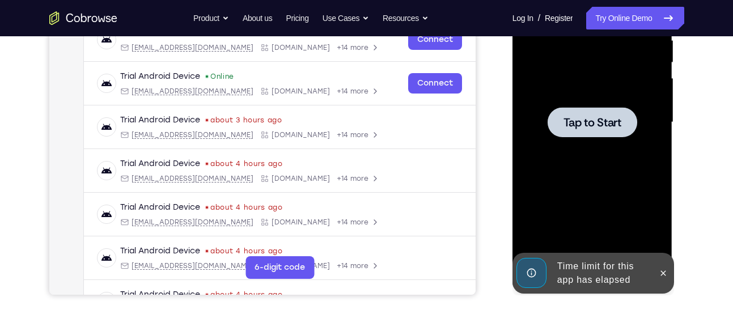
scroll to position [226, 0]
